Goal: Answer question/provide support

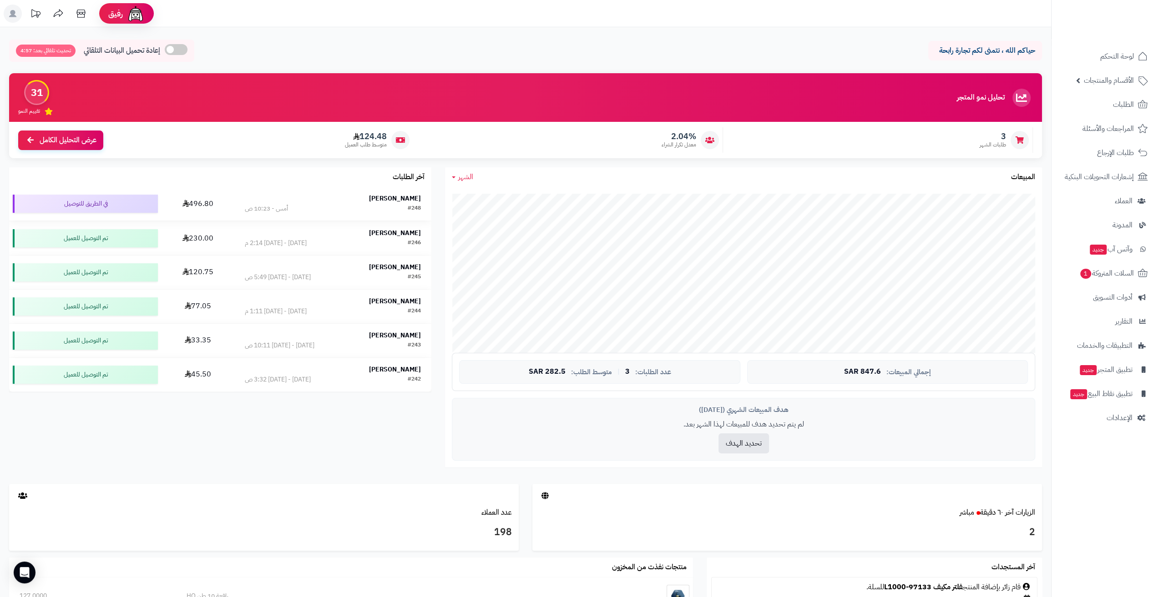
click at [313, 199] on div "[PERSON_NAME]" at bounding box center [333, 198] width 177 height 9
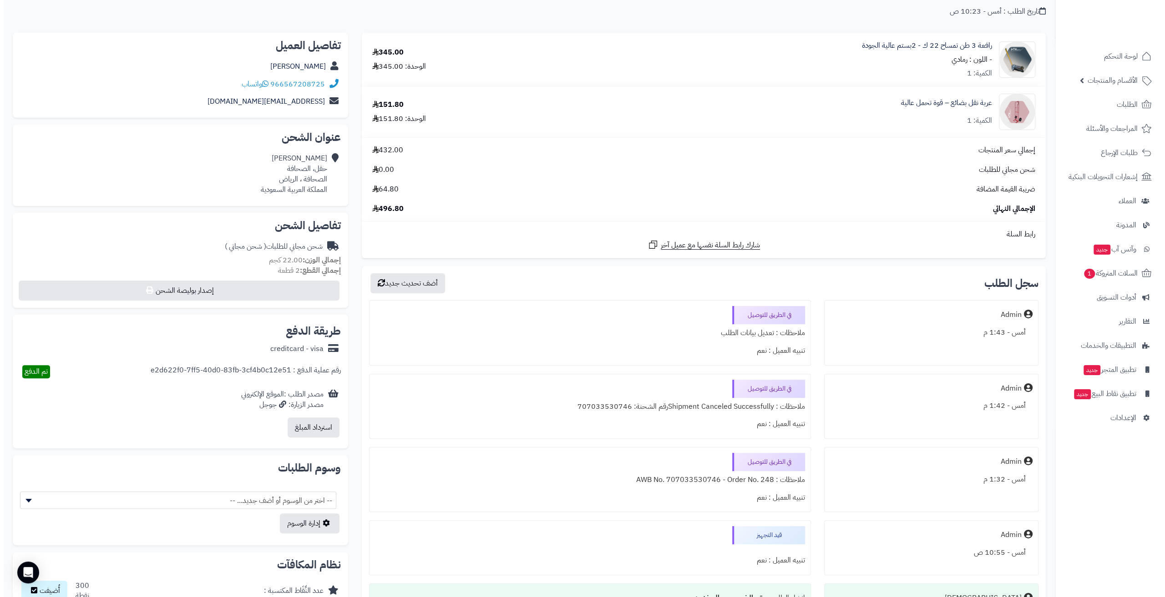
scroll to position [91, 0]
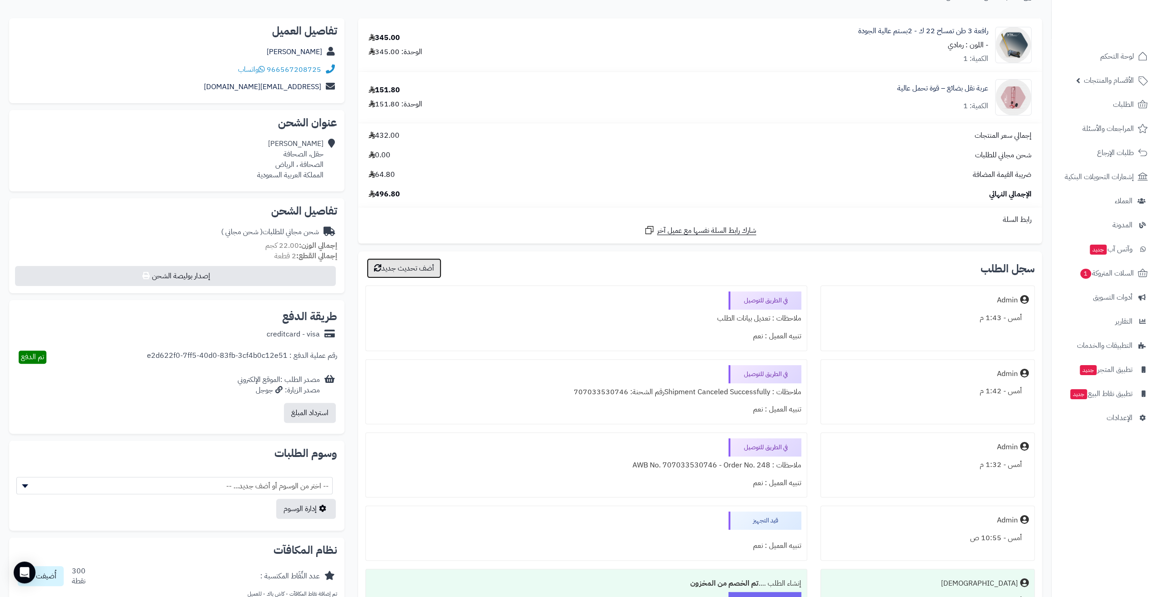
click at [410, 273] on button "أضف تحديث جديد" at bounding box center [404, 268] width 75 height 20
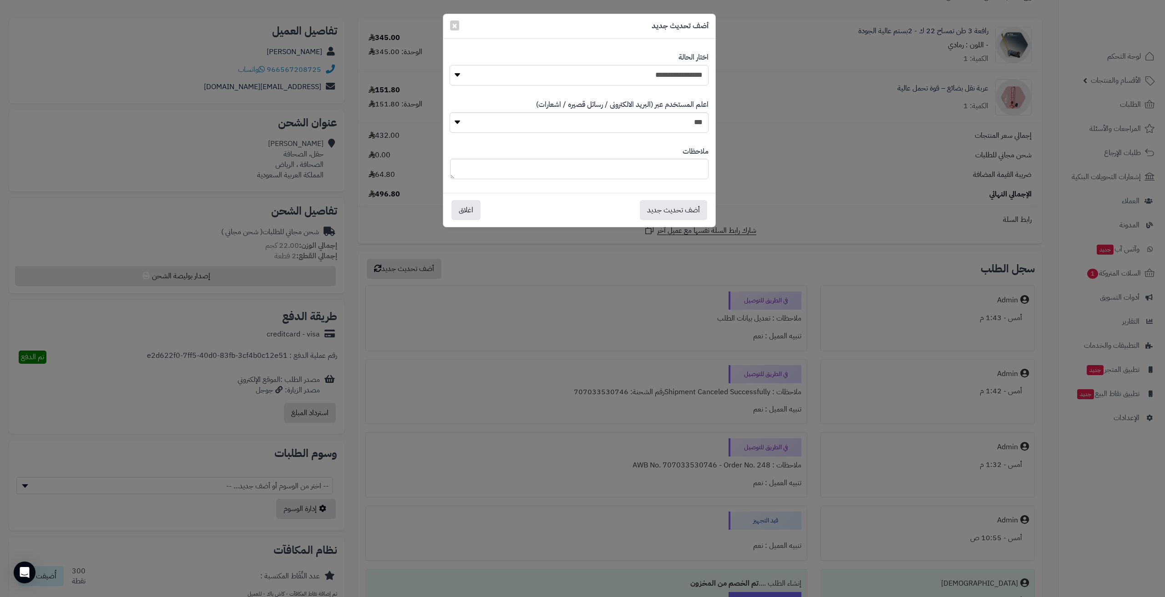
click at [536, 82] on select "**********" at bounding box center [579, 75] width 259 height 20
select select "**"
click at [450, 65] on select "**********" at bounding box center [579, 75] width 259 height 20
click at [678, 211] on button "أضف تحديث جديد" at bounding box center [673, 210] width 67 height 20
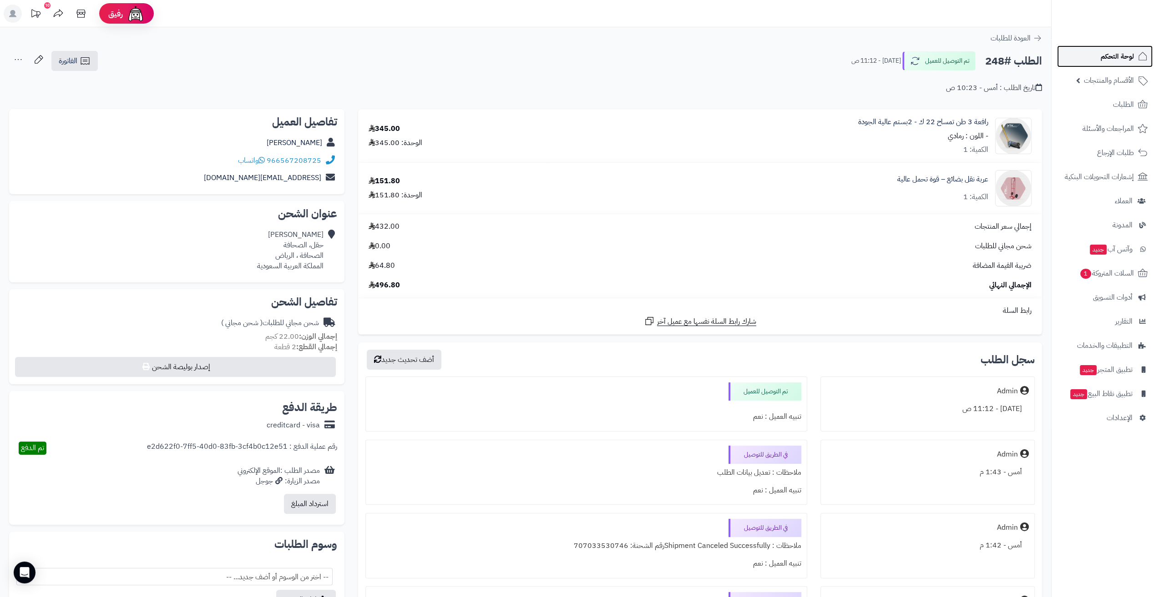
click at [1093, 57] on link "لوحة التحكم" at bounding box center [1105, 57] width 96 height 22
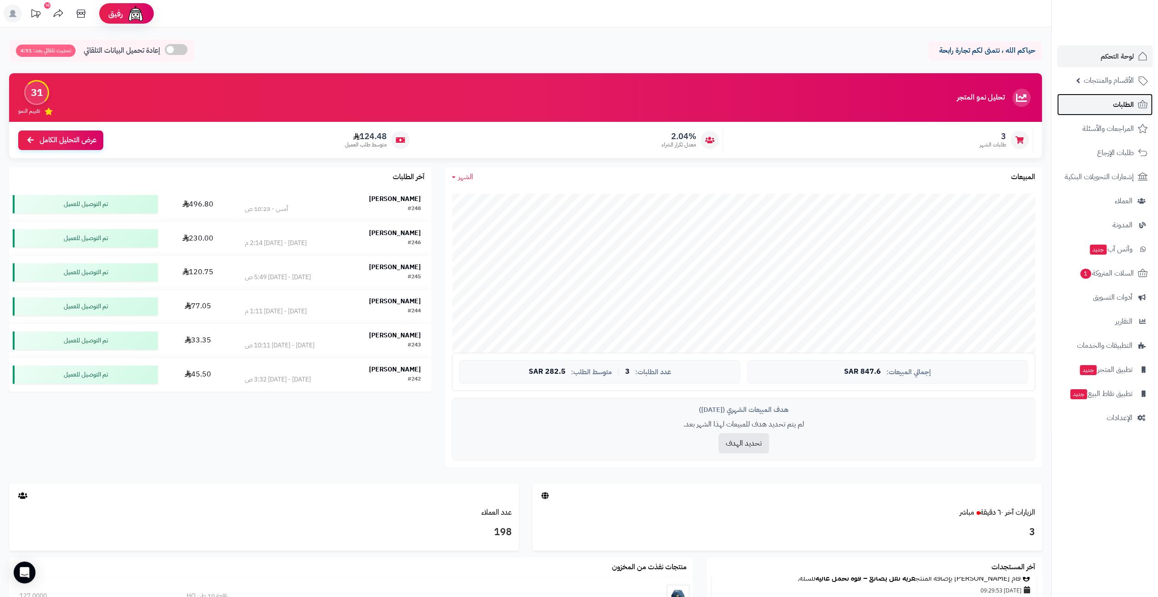
click at [1110, 107] on link "الطلبات" at bounding box center [1105, 105] width 96 height 22
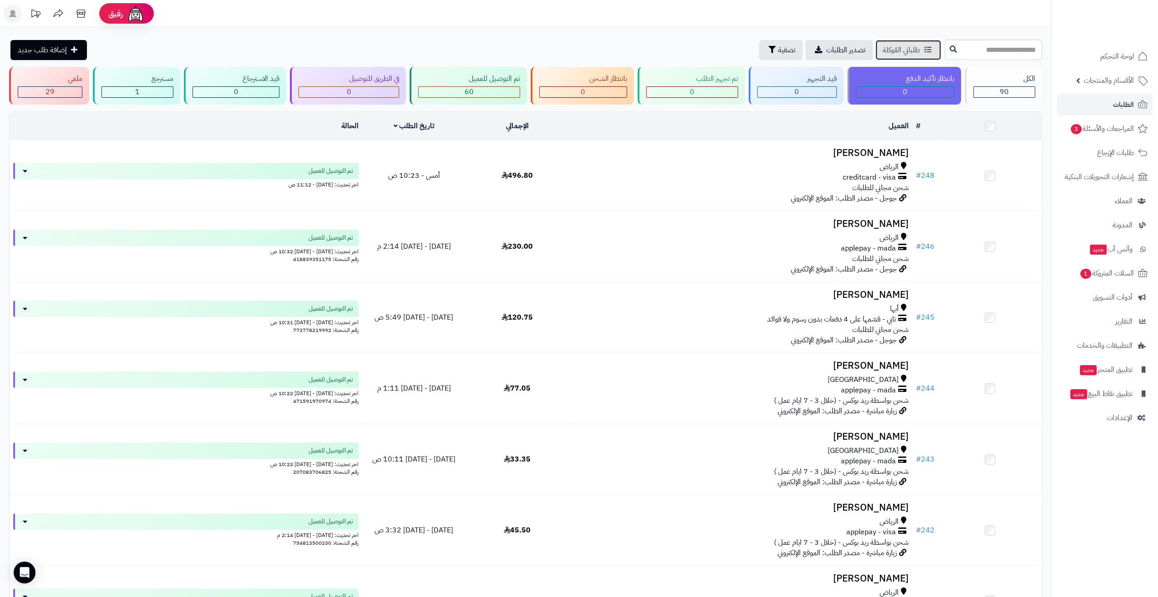
click at [883, 50] on span "طلباتي المُوكلة" at bounding box center [901, 50] width 37 height 11
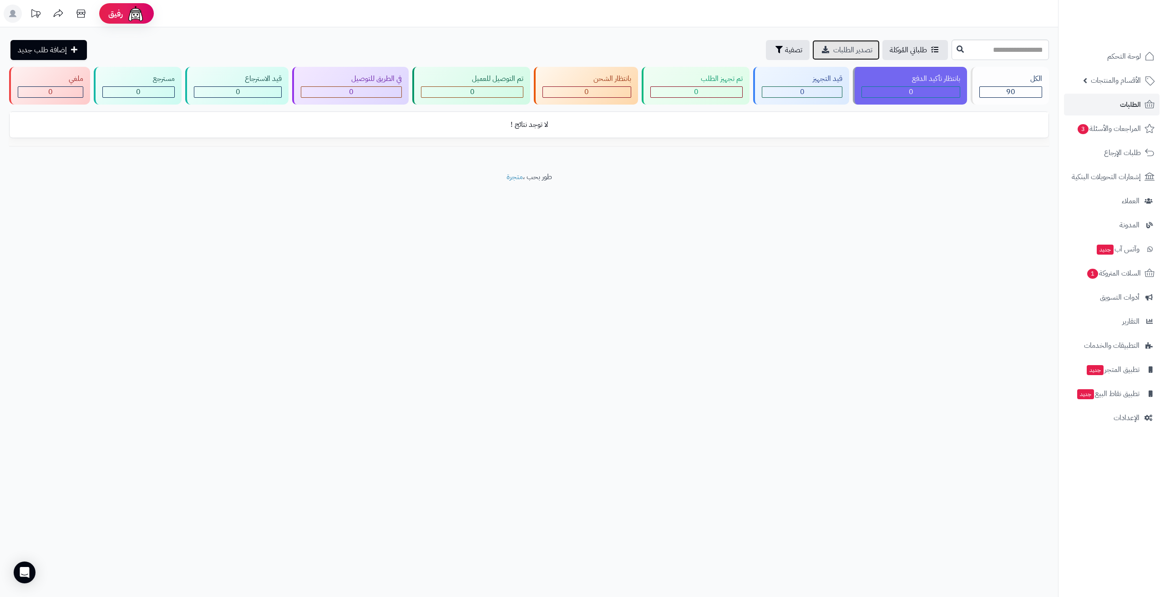
click at [833, 49] on span "تصدير الطلبات" at bounding box center [852, 50] width 39 height 11
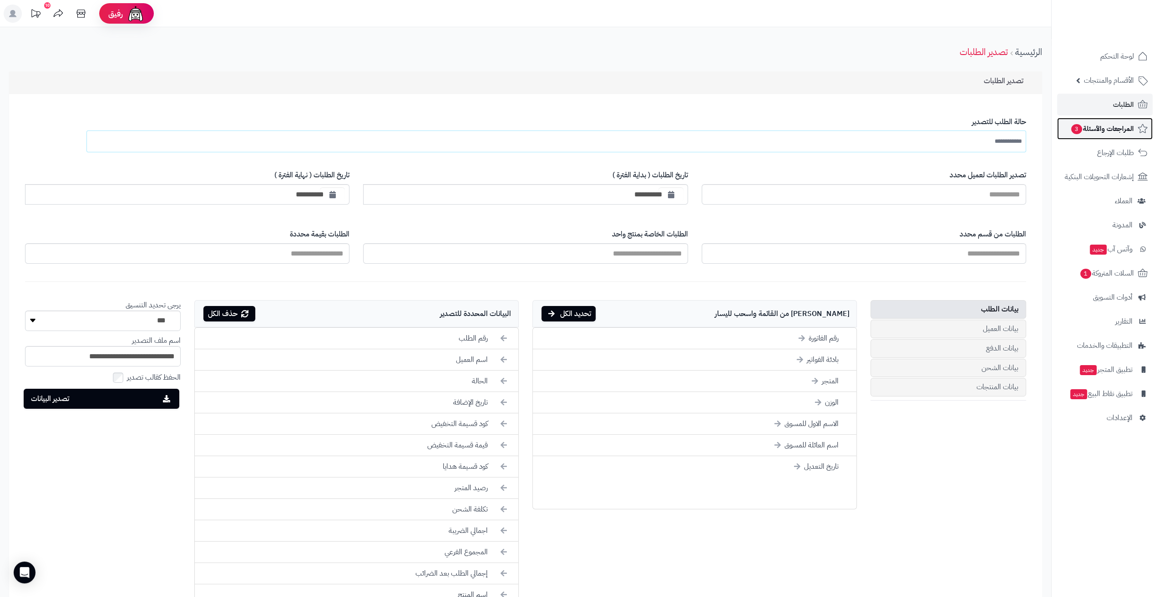
click at [1101, 134] on span "المراجعات والأسئلة 3" at bounding box center [1102, 128] width 64 height 13
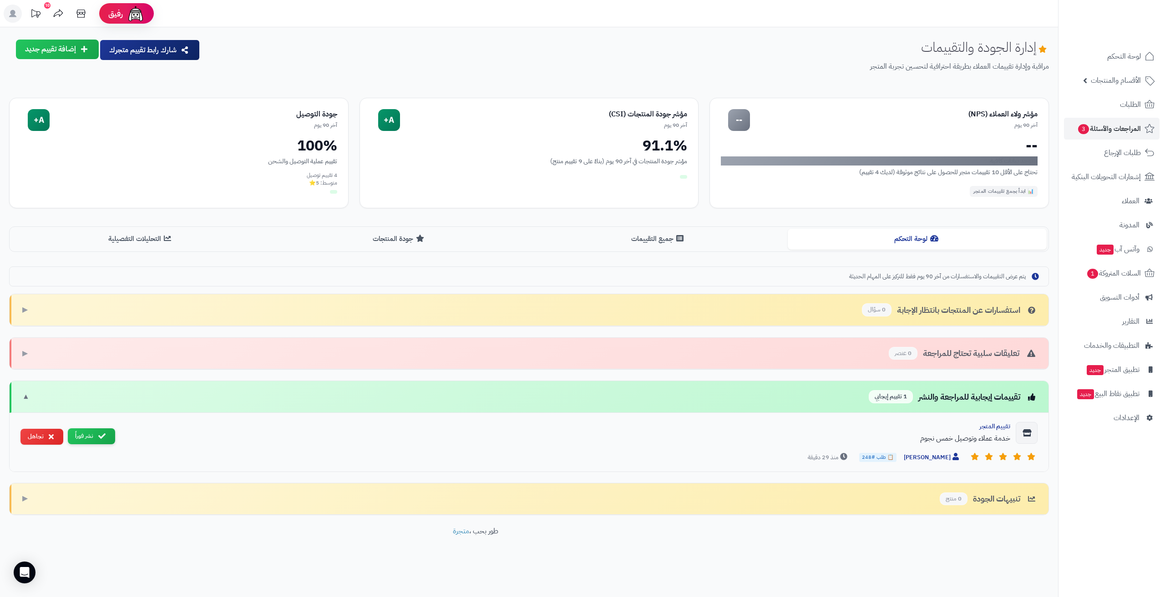
click at [94, 431] on button "نشر فوراً" at bounding box center [91, 437] width 47 height 16
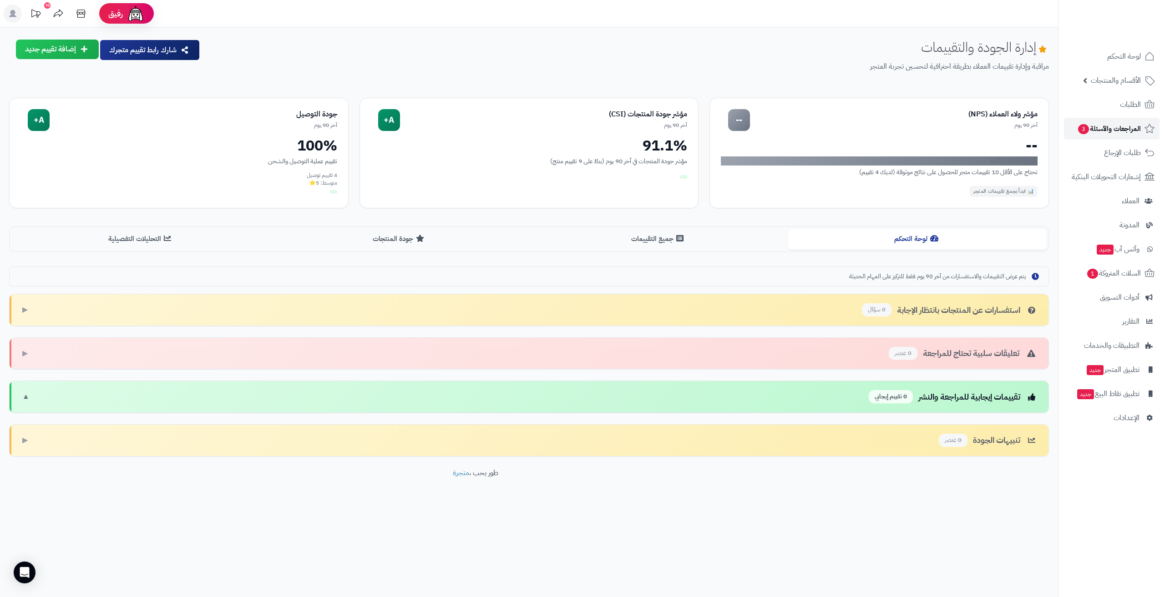
click at [1135, 132] on span "المراجعات والأسئلة 3" at bounding box center [1109, 128] width 64 height 13
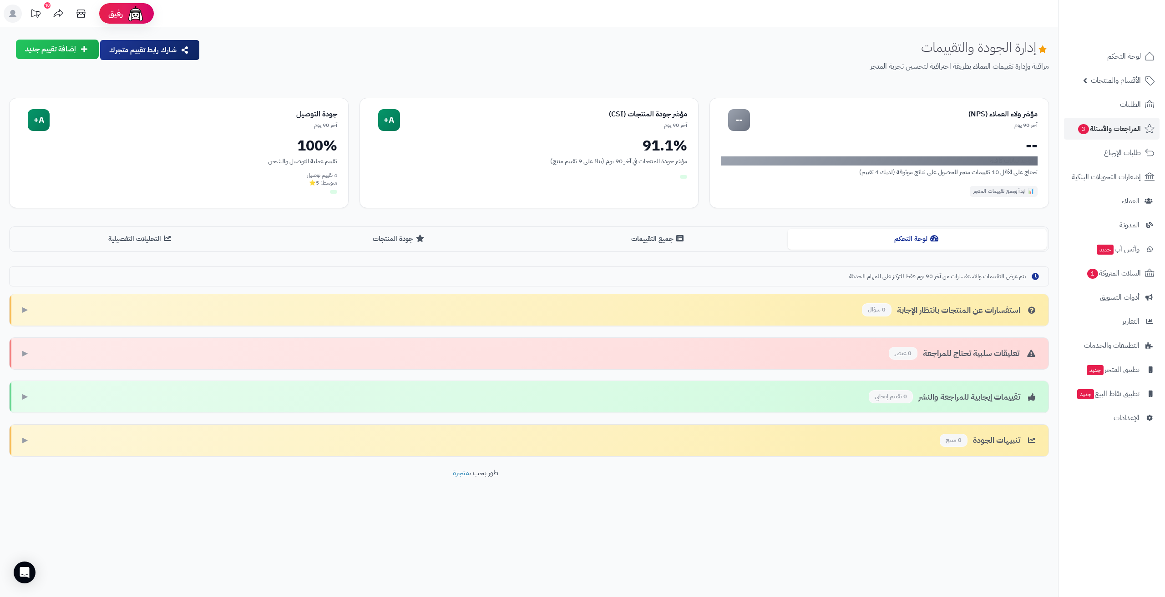
click at [947, 313] on div "استفسارات عن المنتجات بانتظار الإجابة 0 سؤال" at bounding box center [950, 310] width 176 height 13
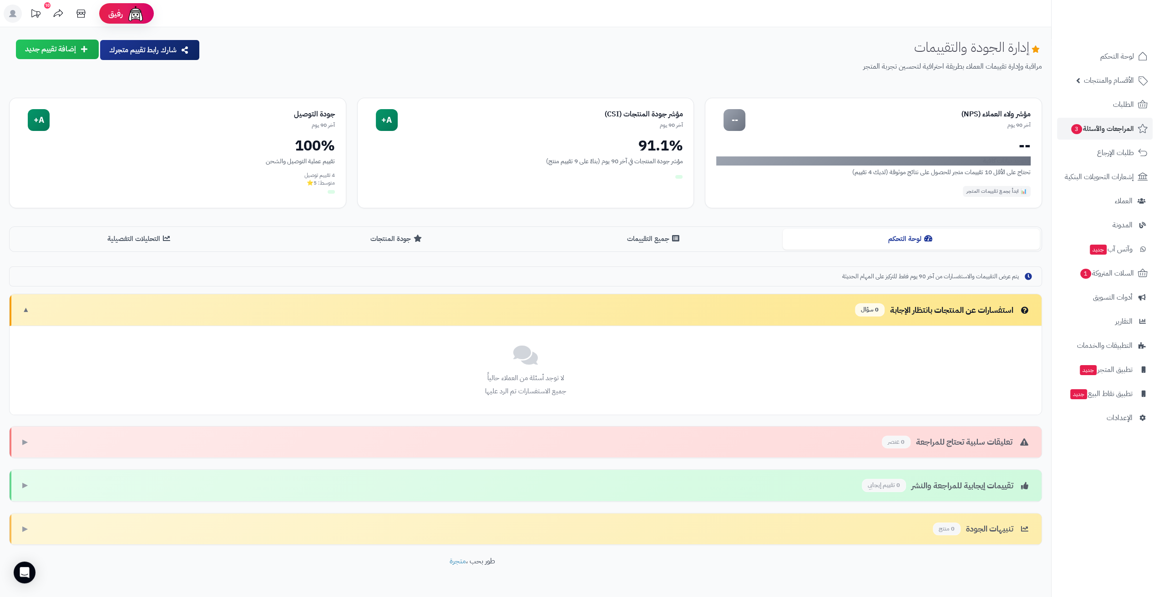
click at [934, 436] on div "تعليقات سلبية تحتاج للمراجعة 0 عنصر" at bounding box center [956, 442] width 149 height 13
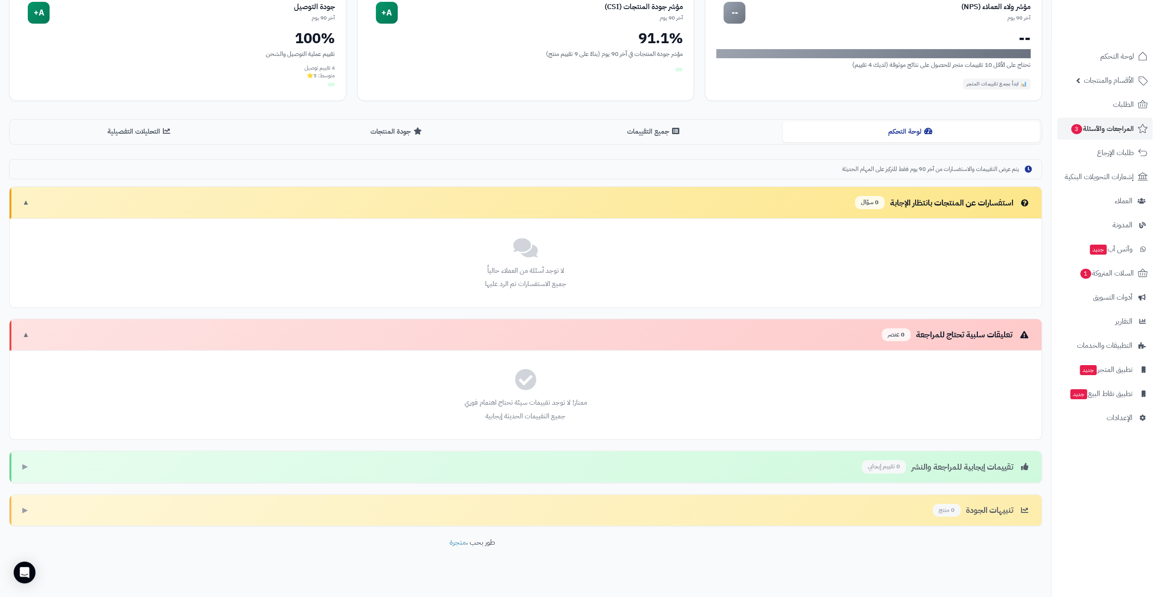
click at [944, 456] on div "تقييمات إيجابية للمراجعة والنشر 0 تقييم إيجابي ▶" at bounding box center [526, 467] width 1032 height 32
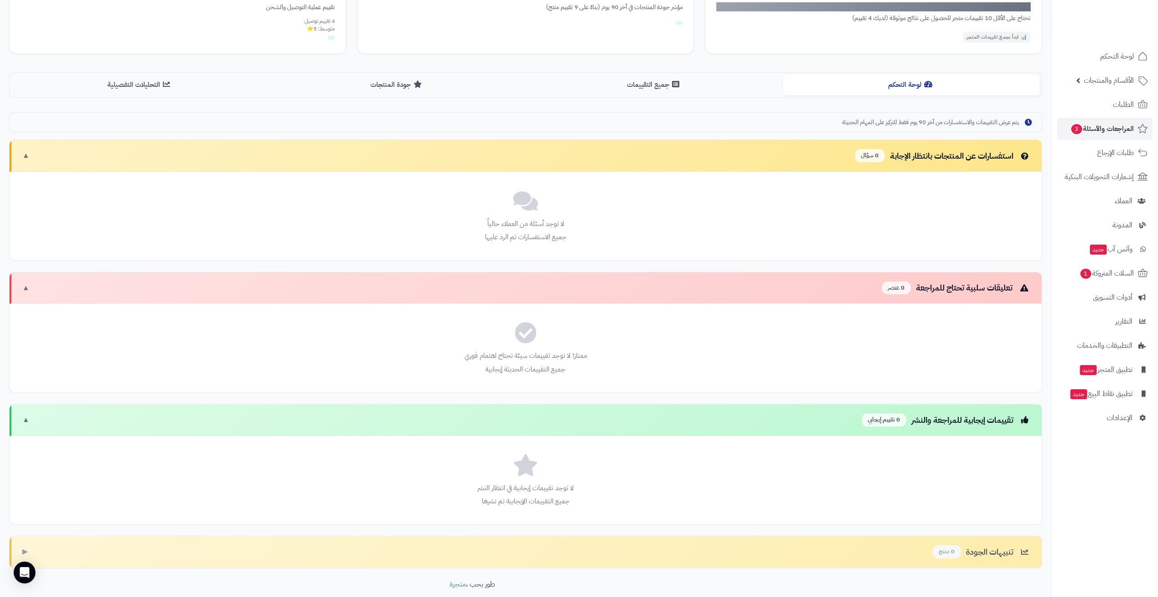
scroll to position [196, 0]
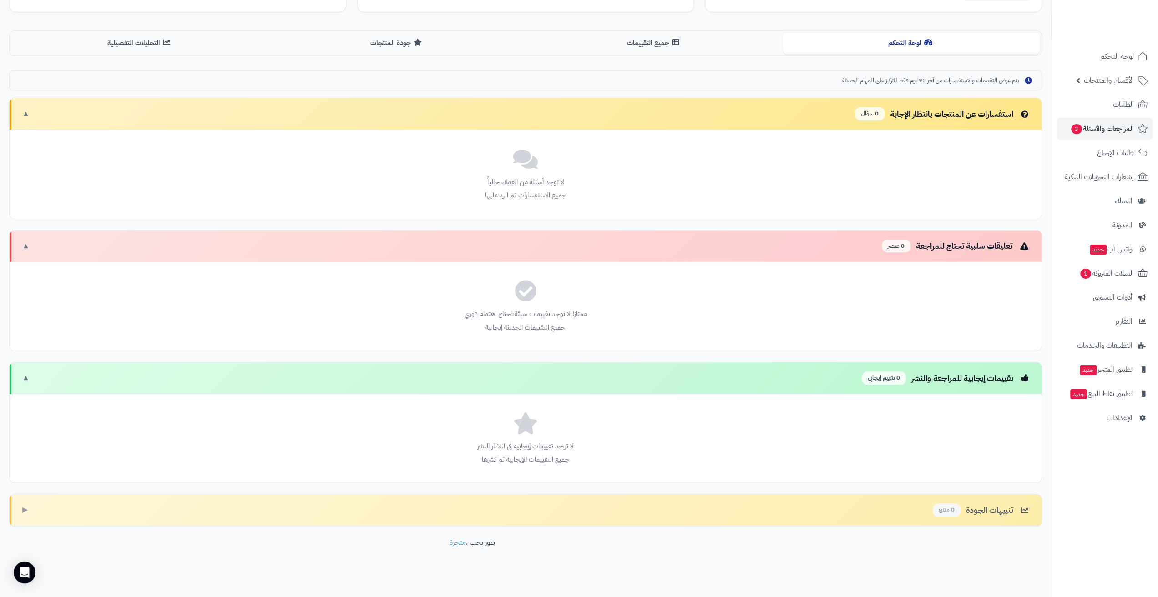
click at [991, 512] on div "تنبيهات الجودة 0 منتج" at bounding box center [982, 510] width 98 height 13
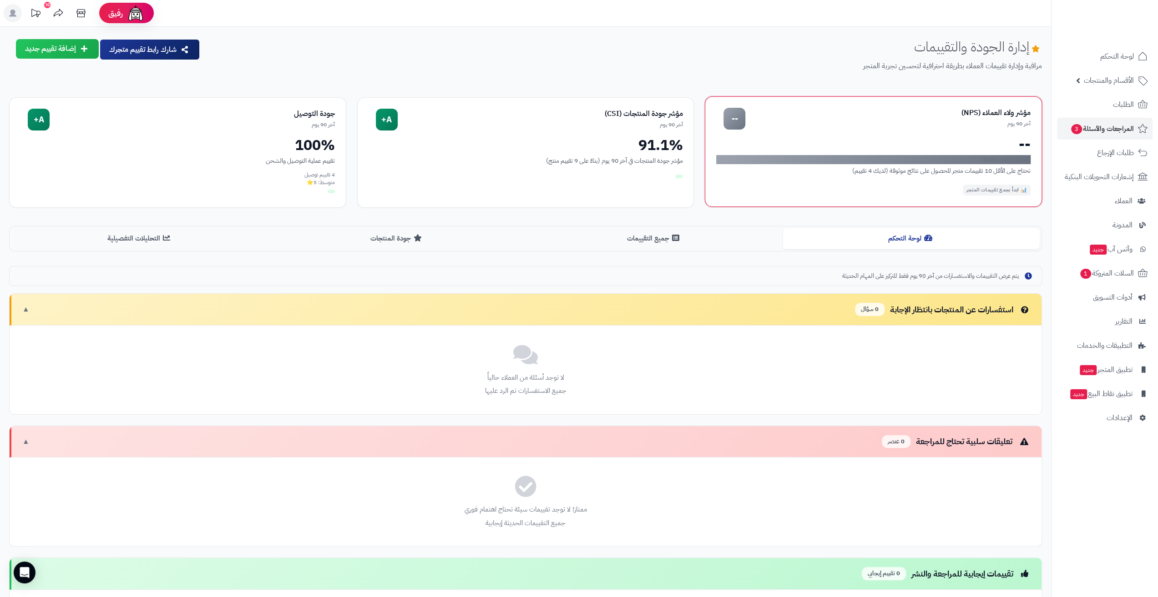
scroll to position [0, 0]
click at [597, 144] on div "91.1%" at bounding box center [526, 144] width 314 height 15
click at [215, 140] on div "100%" at bounding box center [177, 144] width 314 height 15
click at [389, 120] on div "A+" at bounding box center [387, 119] width 22 height 22
click at [658, 234] on button "جميع التقييمات" at bounding box center [654, 238] width 257 height 20
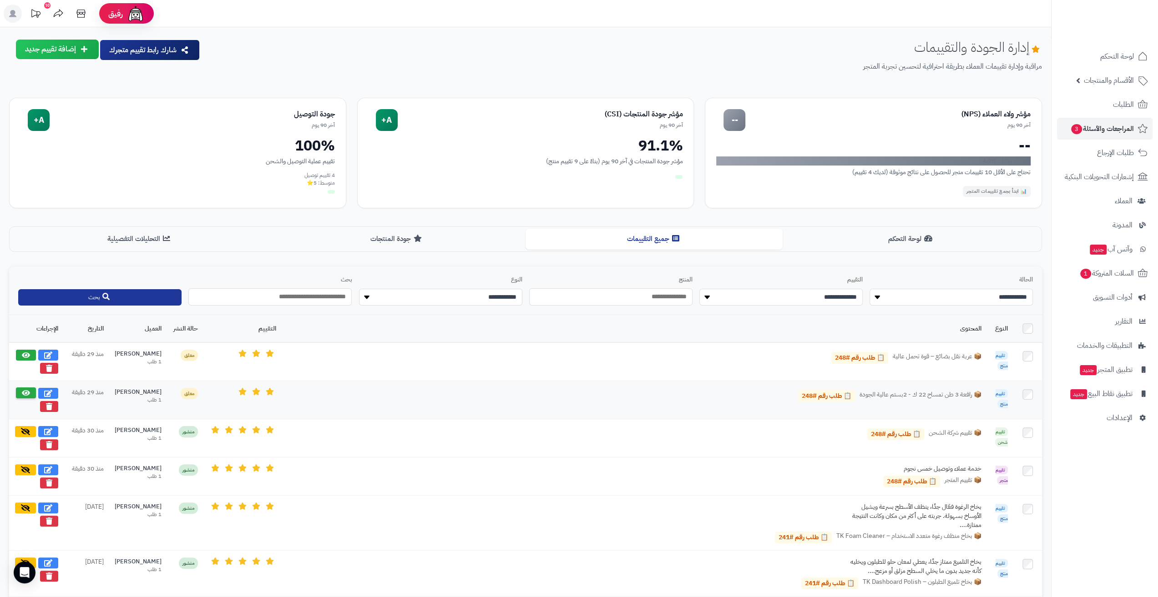
click at [24, 392] on icon at bounding box center [26, 393] width 8 height 7
click at [21, 354] on button at bounding box center [26, 354] width 20 height 11
click at [252, 350] on icon at bounding box center [256, 353] width 8 height 7
click at [858, 354] on link "📋 طلب رقم #248" at bounding box center [859, 358] width 57 height 12
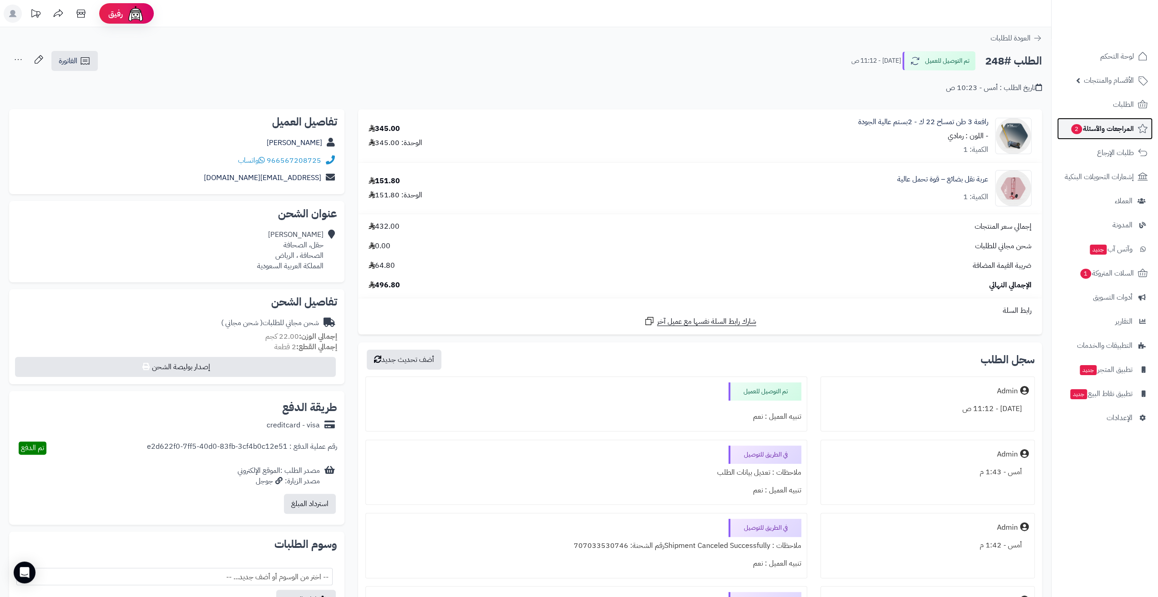
click at [1101, 123] on span "المراجعات والأسئلة 2" at bounding box center [1102, 128] width 64 height 13
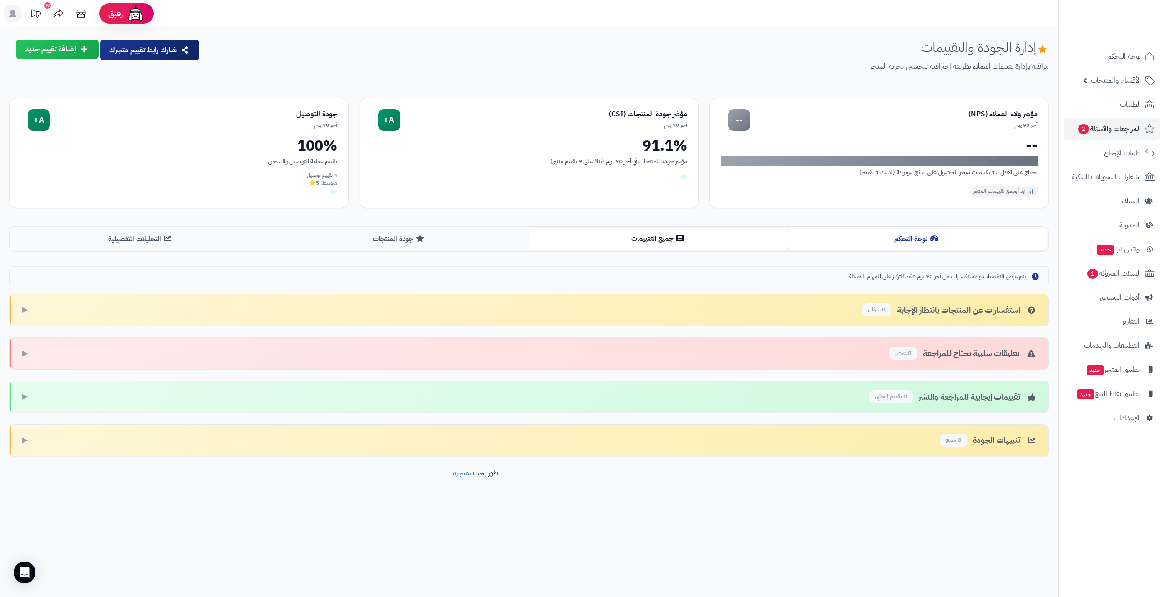
click at [671, 239] on button "جميع التقييمات" at bounding box center [658, 238] width 259 height 20
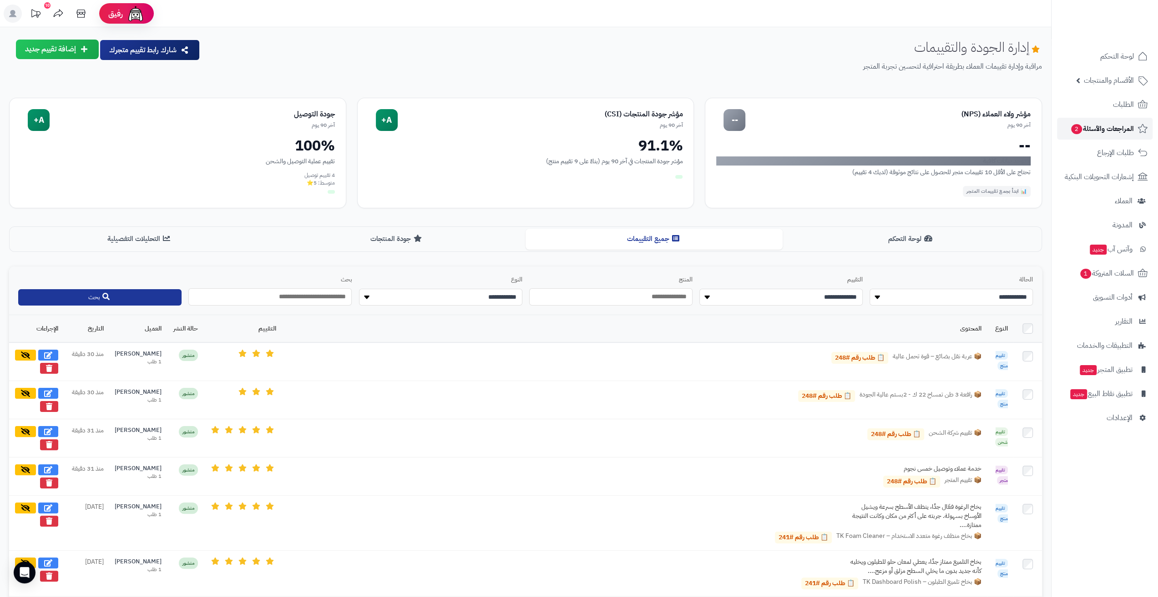
click at [1098, 137] on link "المراجعات والأسئلة 2" at bounding box center [1105, 129] width 96 height 22
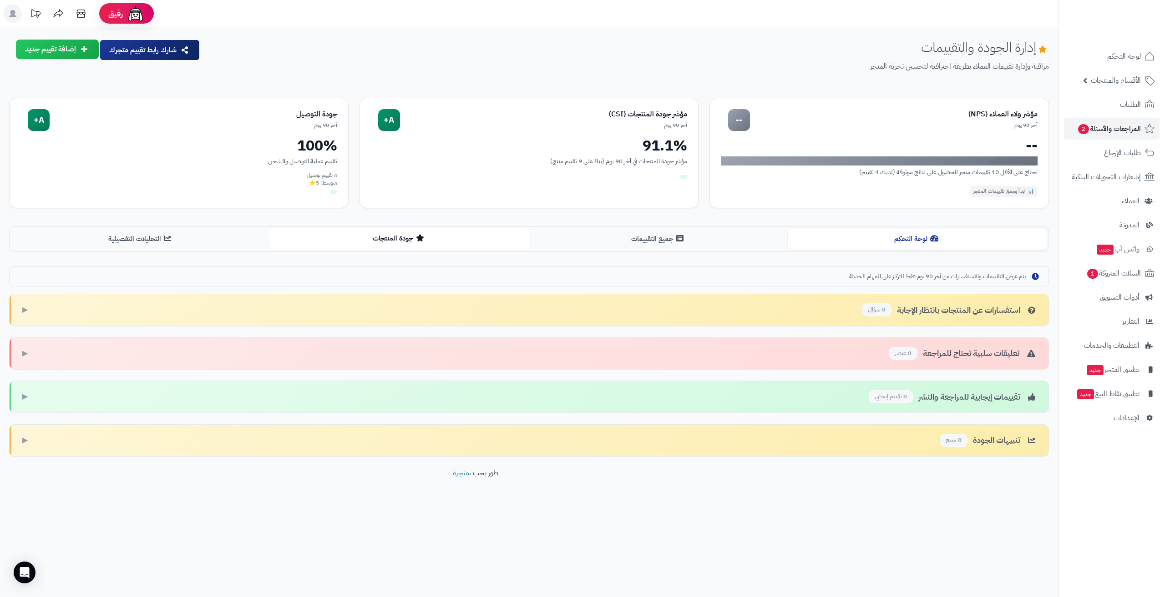
click at [362, 236] on button "جودة المنتجات" at bounding box center [399, 238] width 259 height 20
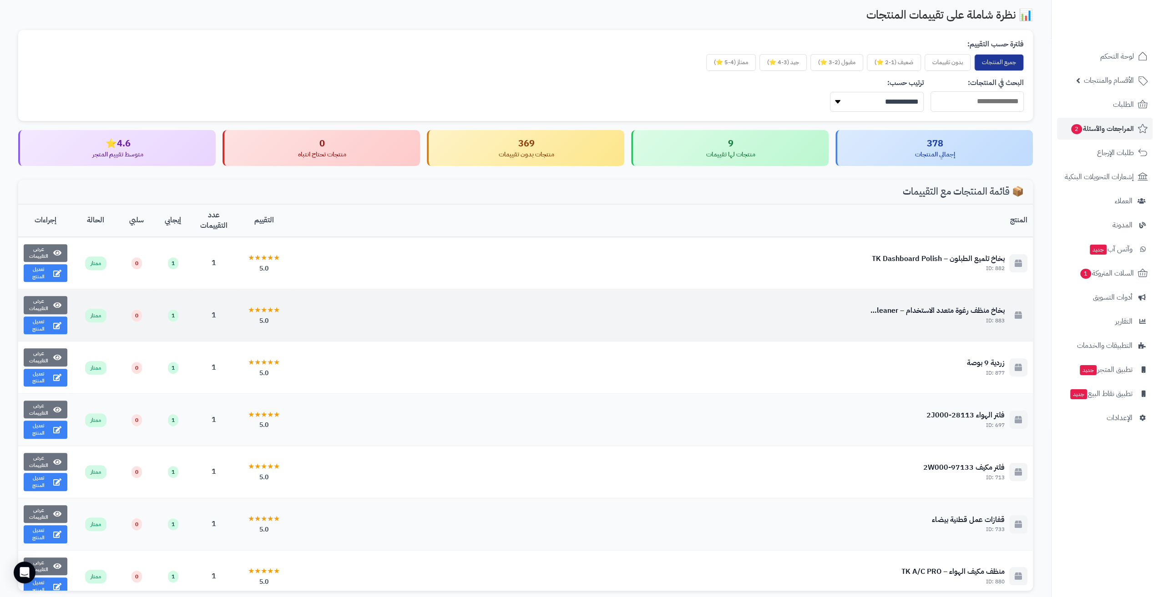
scroll to position [157, 0]
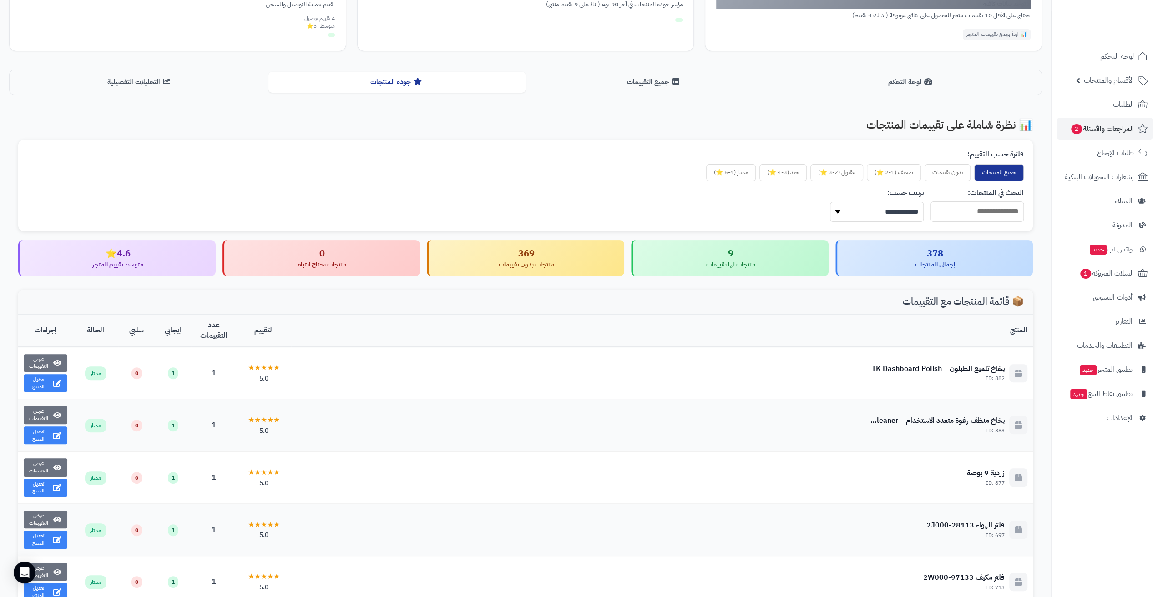
click at [152, 260] on div "متوسط تقييم المتجر" at bounding box center [118, 264] width 182 height 9
click at [114, 251] on div "4.6⭐" at bounding box center [118, 253] width 182 height 13
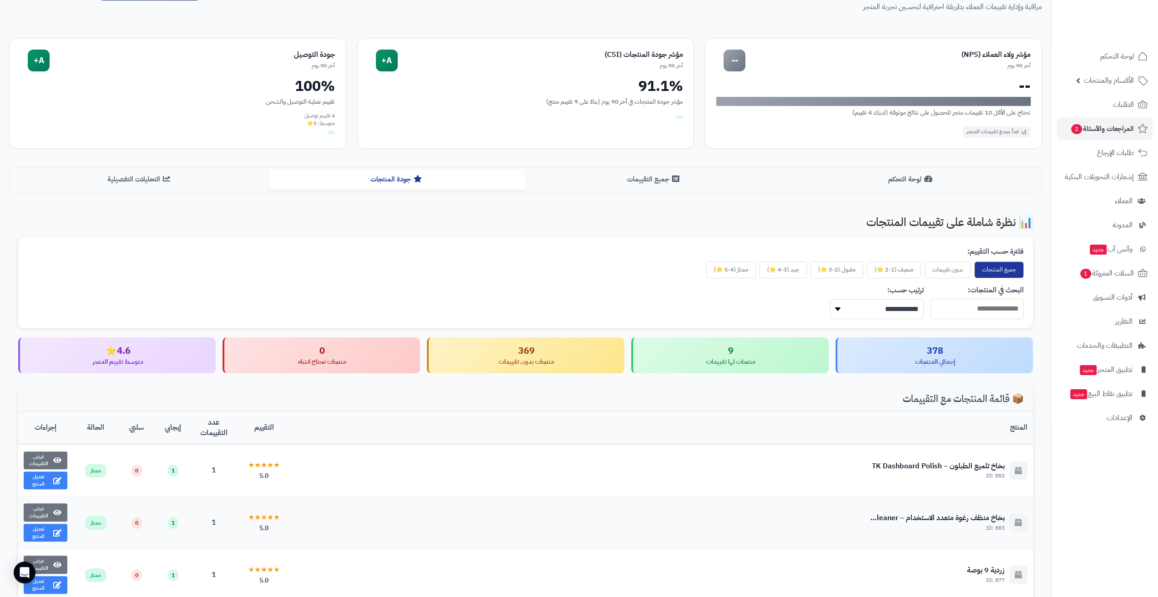
scroll to position [0, 0]
